Goal: Use online tool/utility: Utilize a website feature to perform a specific function

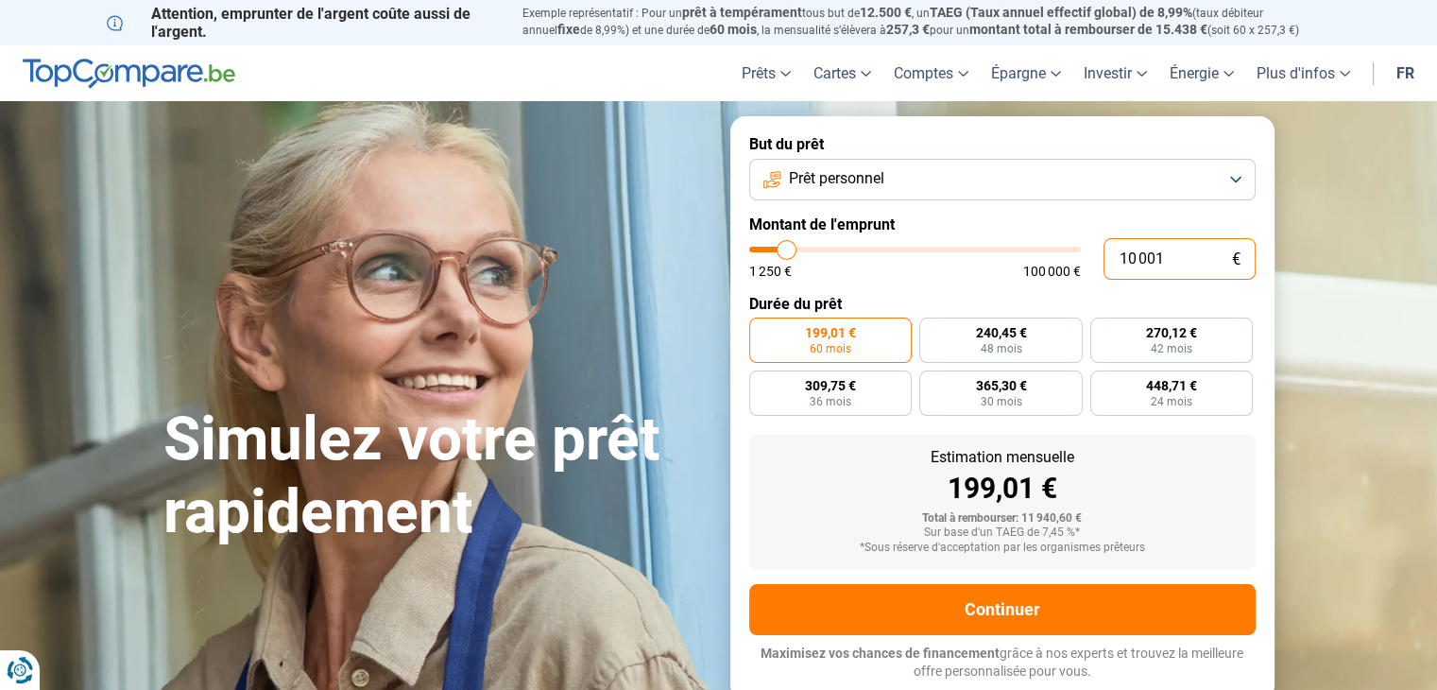
click at [1166, 257] on input "10 001" at bounding box center [1179, 259] width 152 height 42
type input "1 000"
type input "1250"
type input "100"
type input "1250"
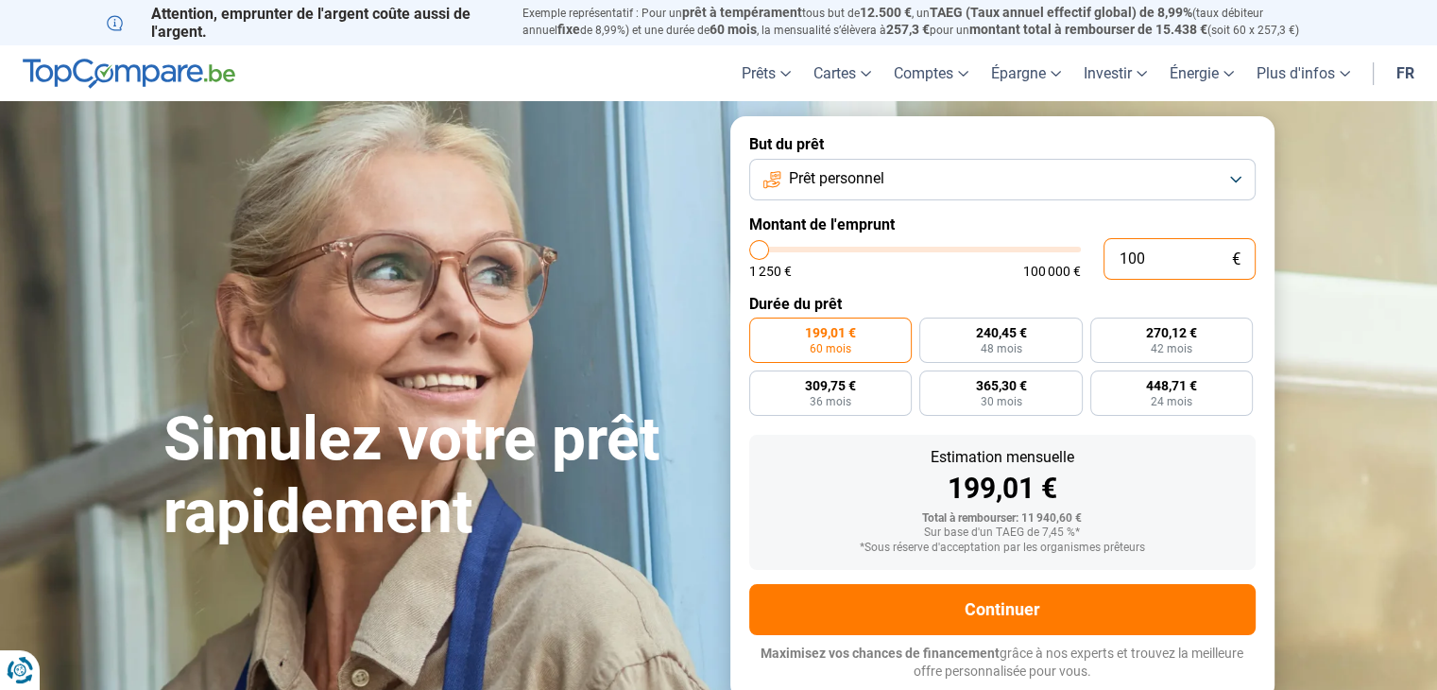
type input "10"
type input "1250"
type input "1"
type input "1250"
type input "0"
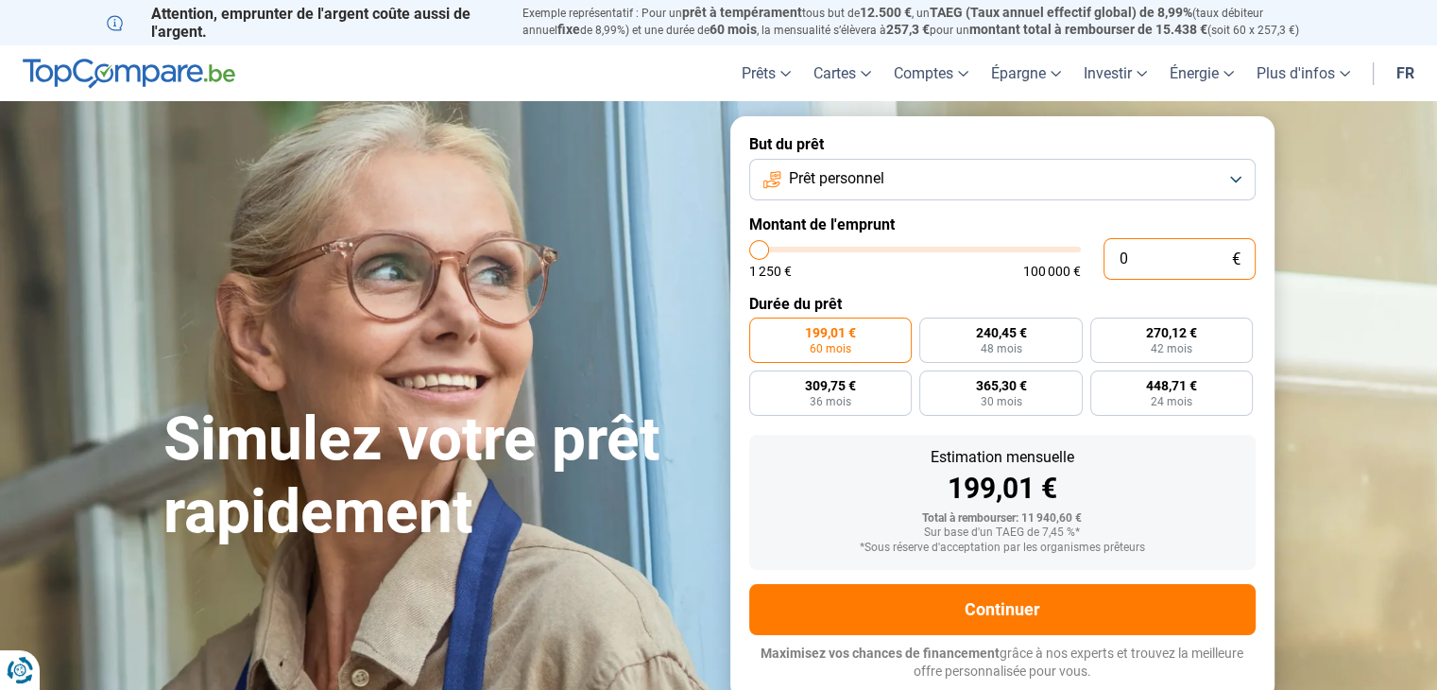
type input "1250"
type input "2"
type input "1250"
type input "20"
type input "1250"
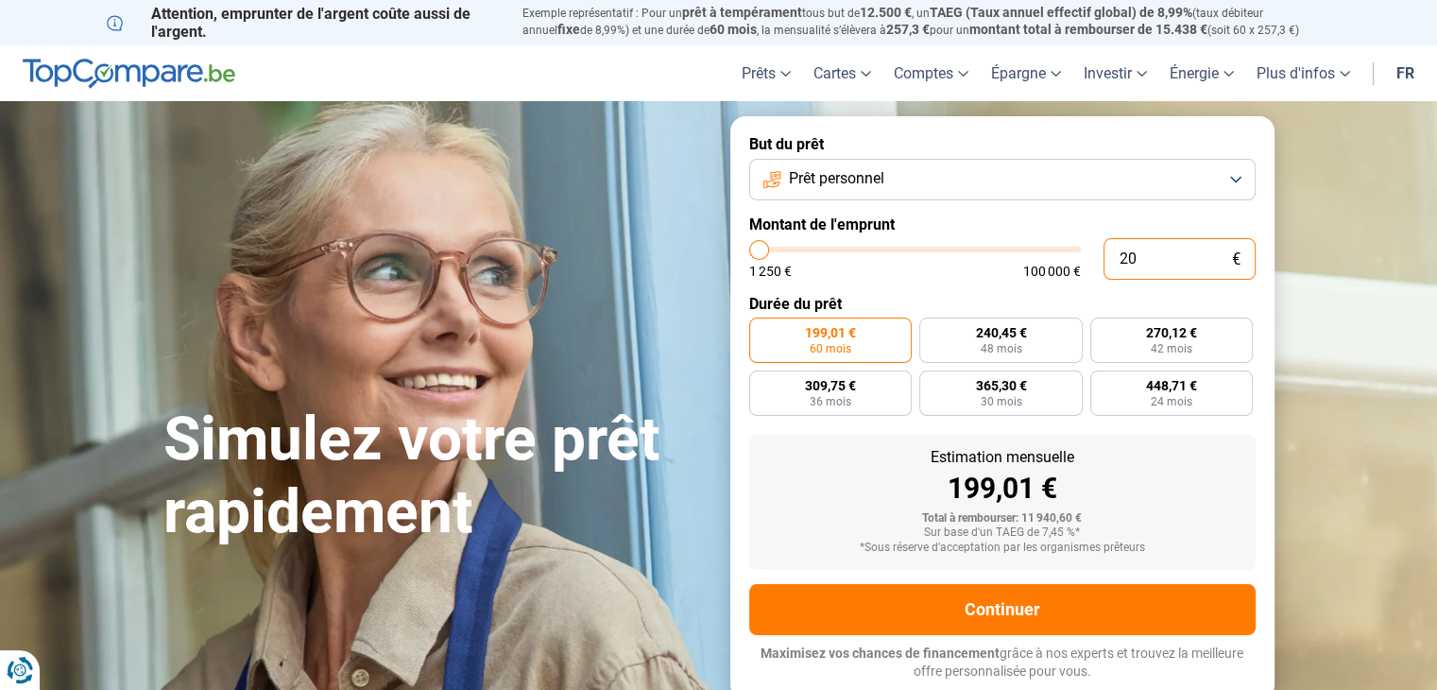
type input "200"
type input "1250"
type input "2 000"
type input "2000"
type input "2 000"
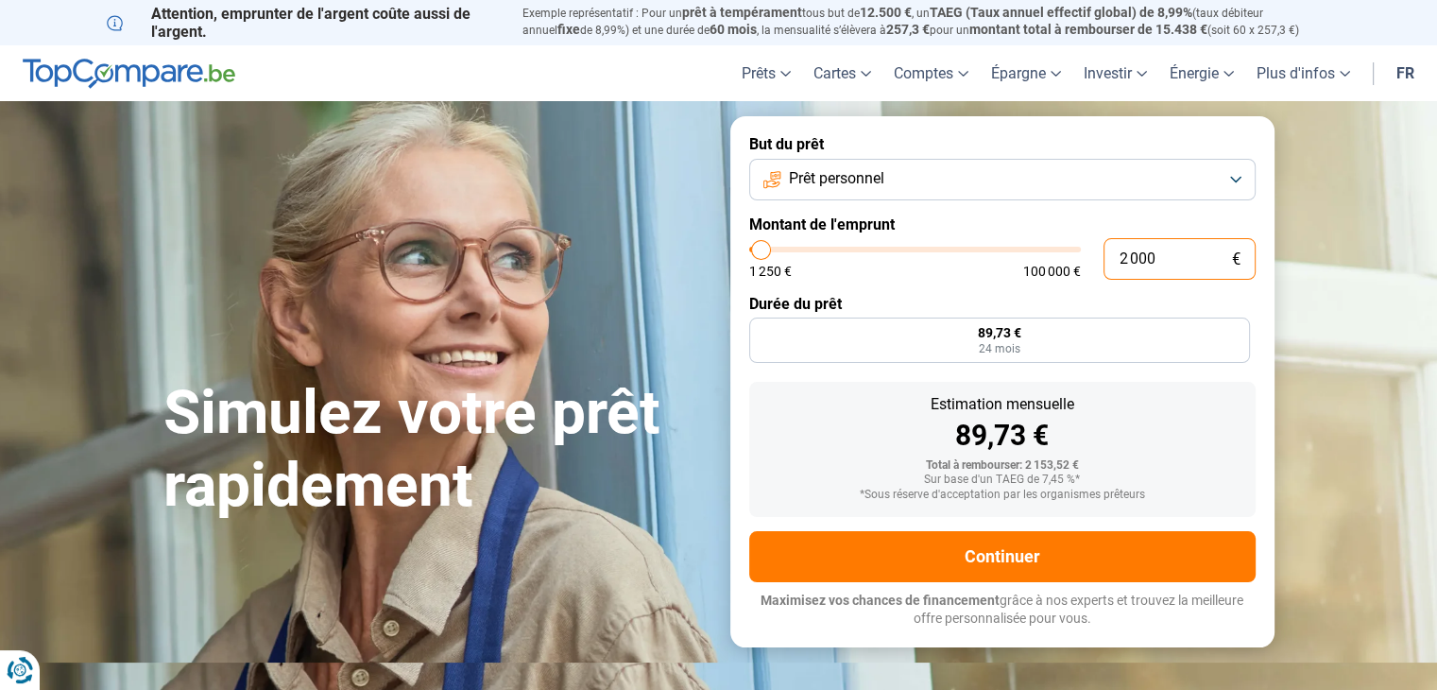
radio input "true"
click at [1380, 356] on section "Simulez votre prêt rapidement Simulez votre prêt rapidement But du prêt Prêt pe…" at bounding box center [718, 381] width 1437 height 560
click at [1178, 261] on input "2 000" at bounding box center [1179, 259] width 152 height 42
type input "200"
type input "1250"
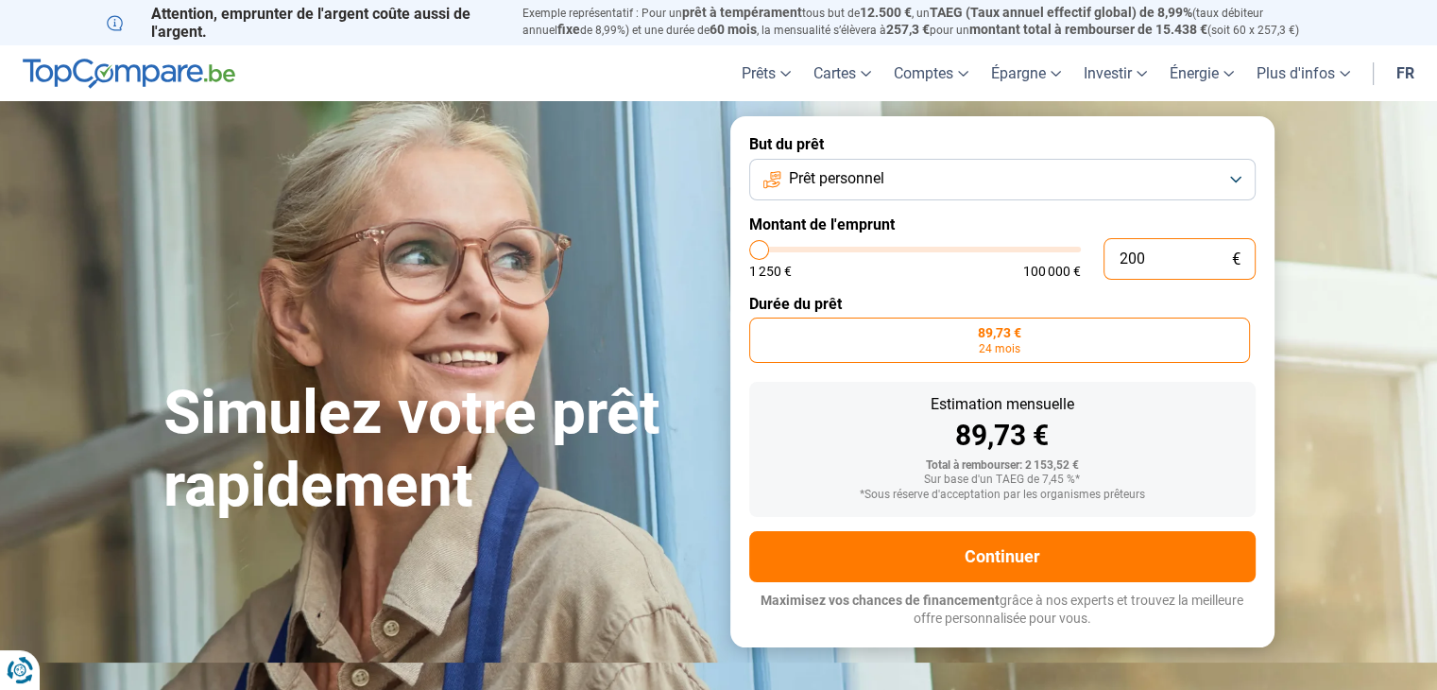
type input "20"
type input "1250"
type input "2"
type input "1250"
type input "0"
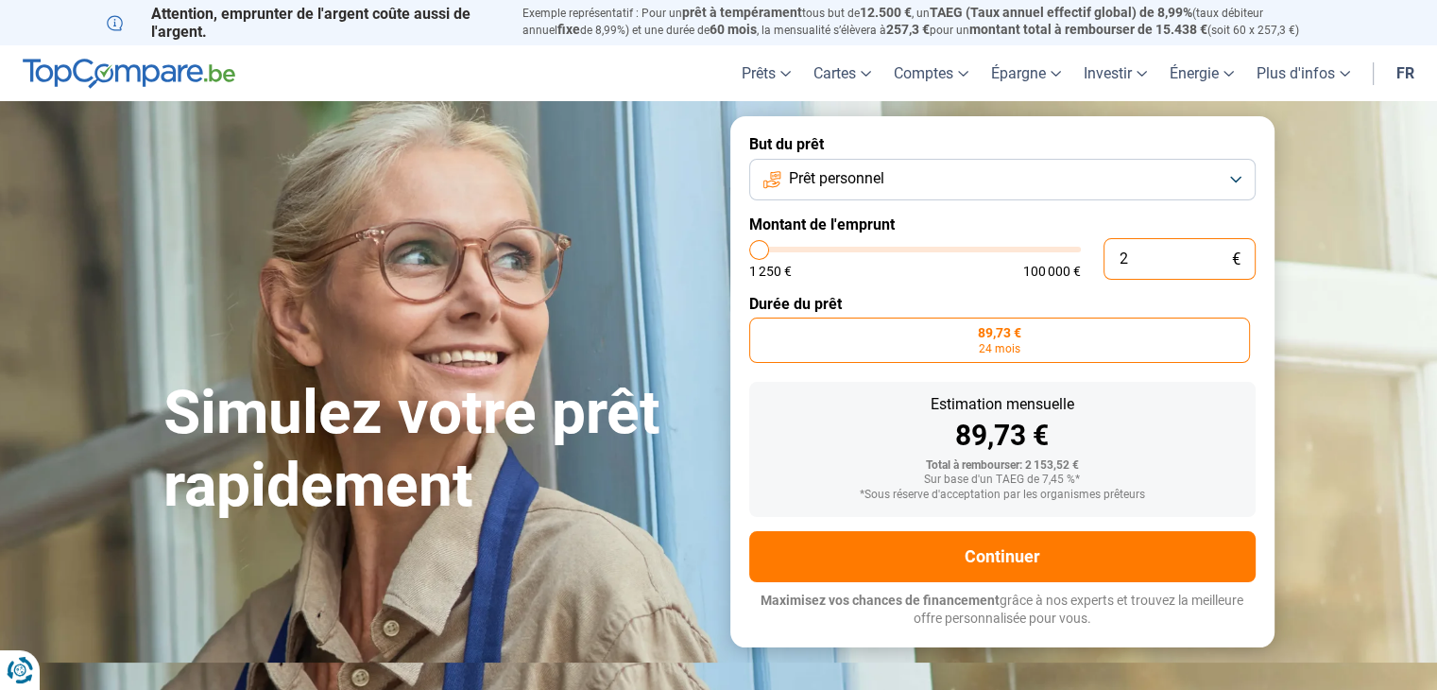
type input "1250"
type input "3"
type input "1250"
type input "30"
type input "1250"
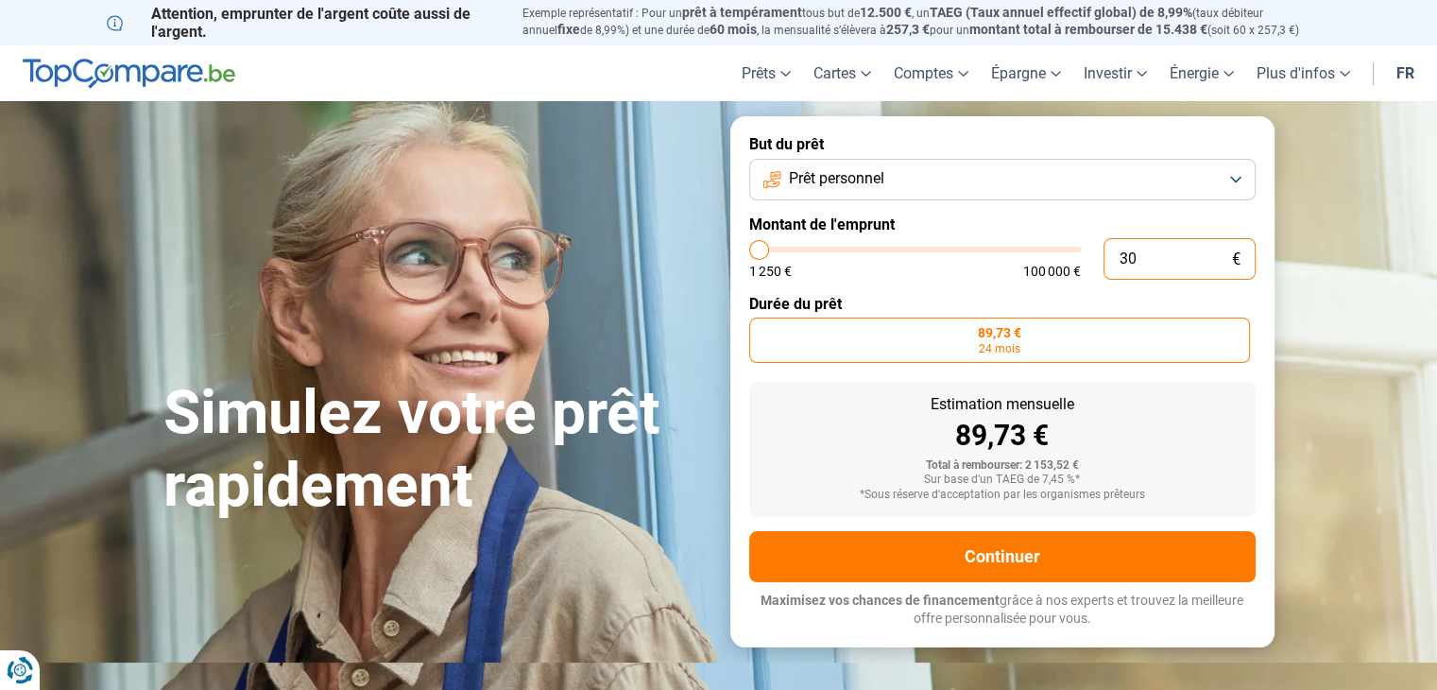
type input "300"
type input "1250"
type input "3 000"
type input "3000"
type input "3 000"
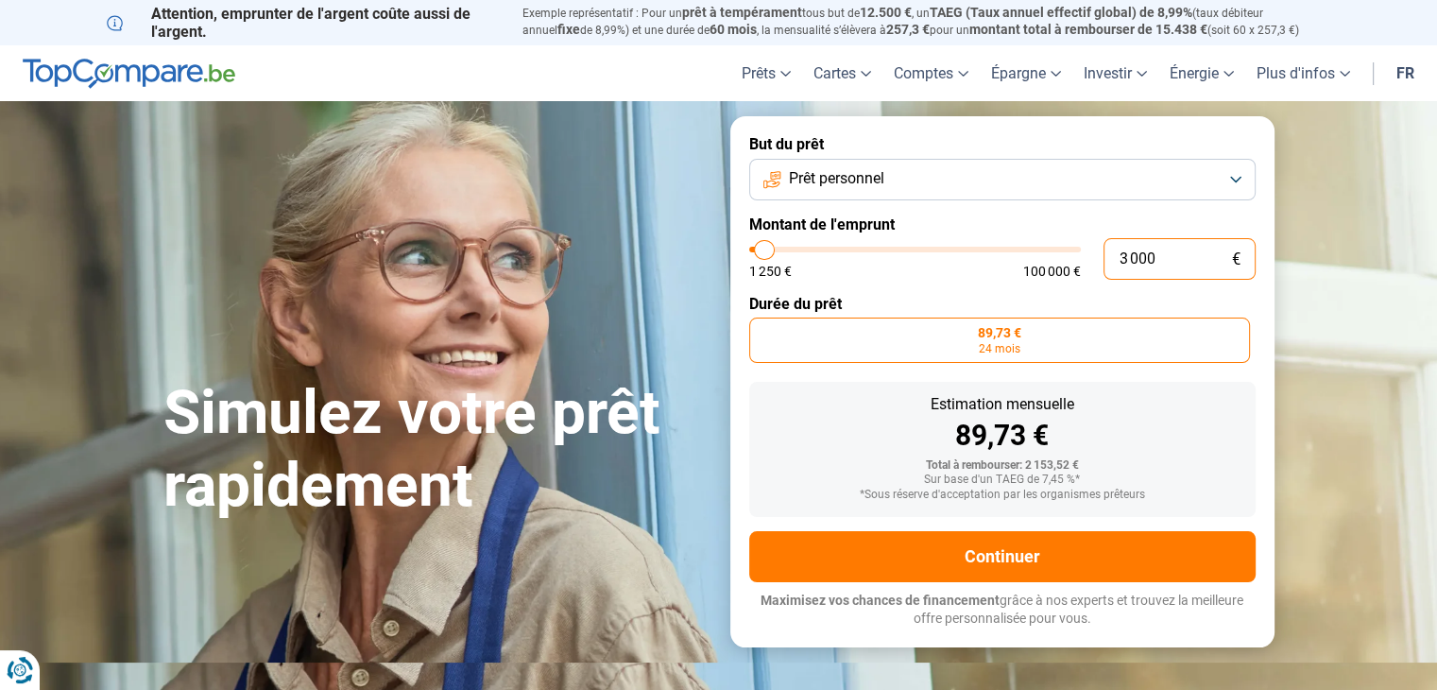
radio input "false"
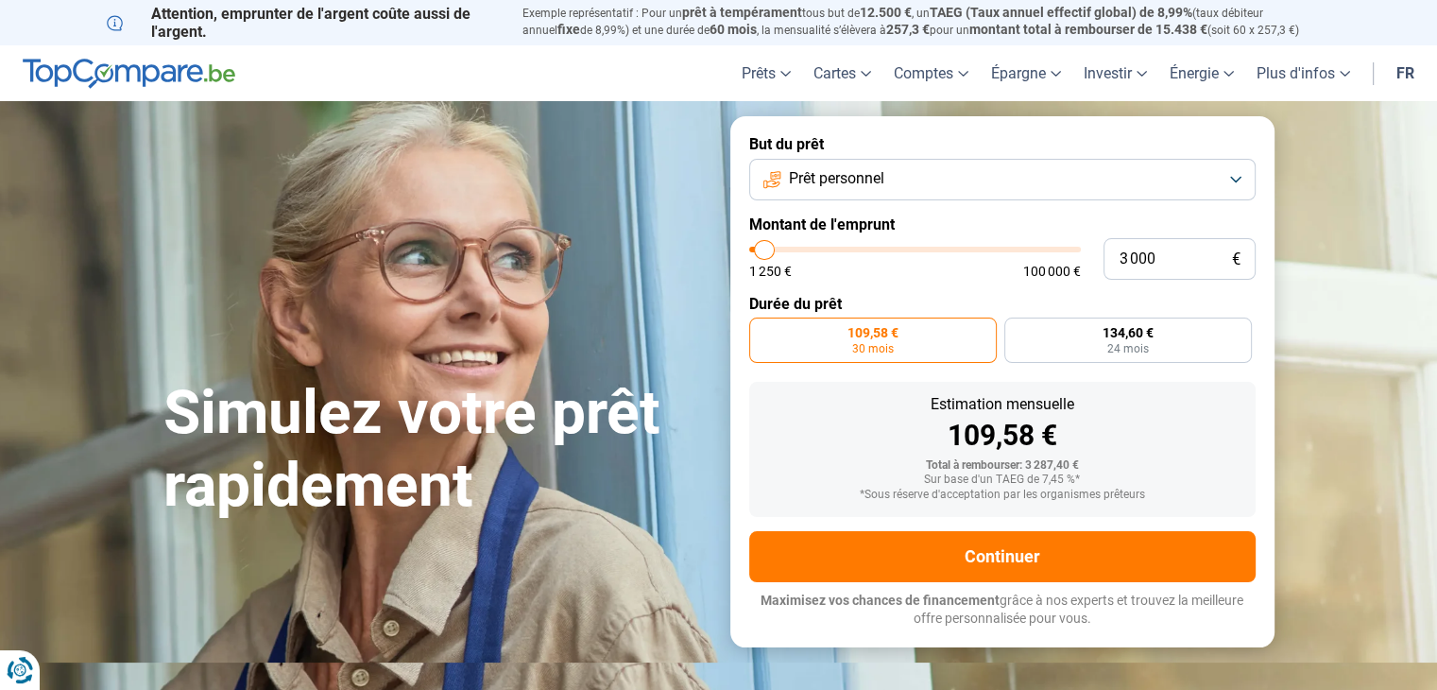
click at [1375, 288] on section "Simulez votre prêt rapidement Simulez votre prêt rapidement But du prêt Prêt pe…" at bounding box center [718, 381] width 1437 height 560
